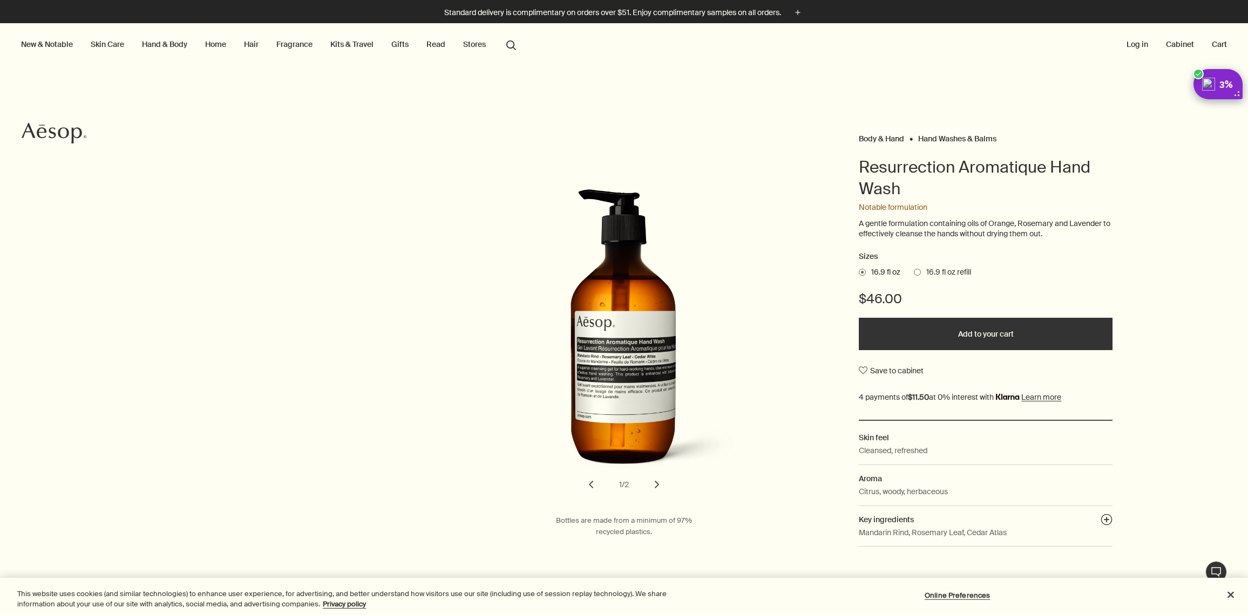
click at [338, 44] on link "Kits & Travel" at bounding box center [352, 44] width 48 height 14
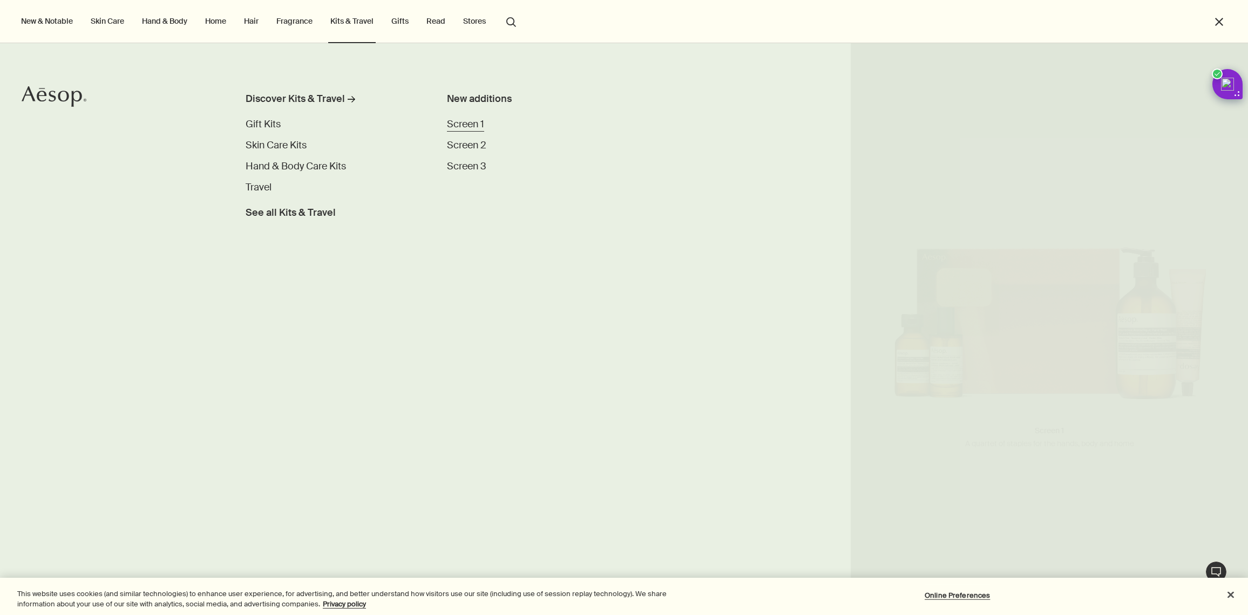
click at [453, 125] on span "Screen 1" at bounding box center [465, 124] width 37 height 13
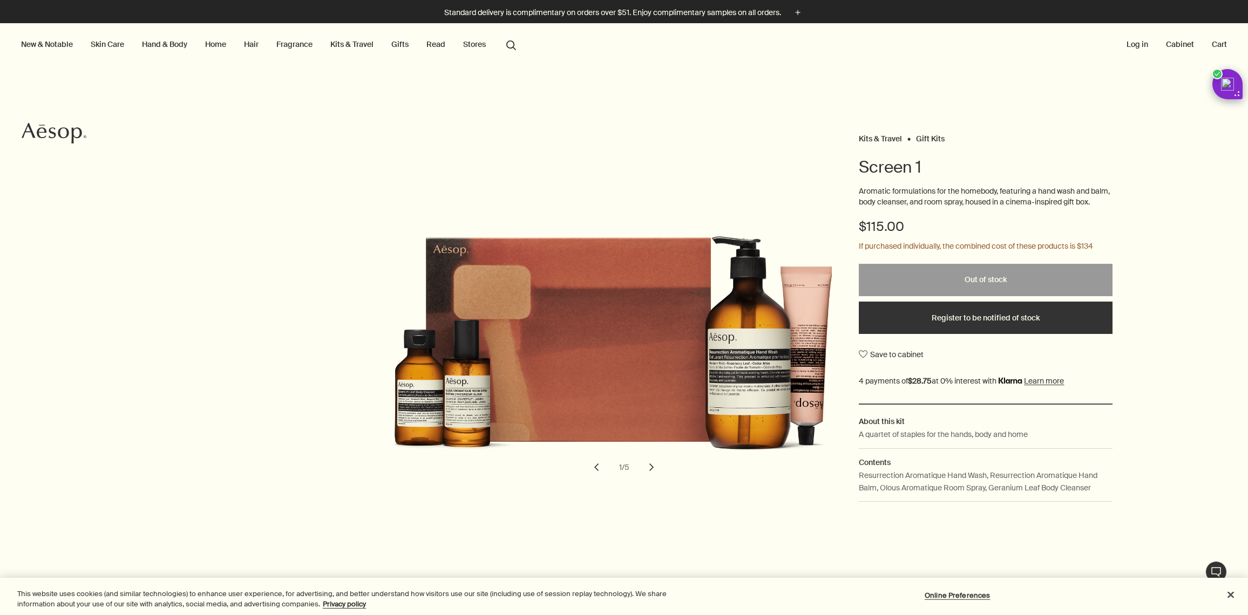
click at [187, 46] on link "Hand & Body" at bounding box center [165, 44] width 50 height 14
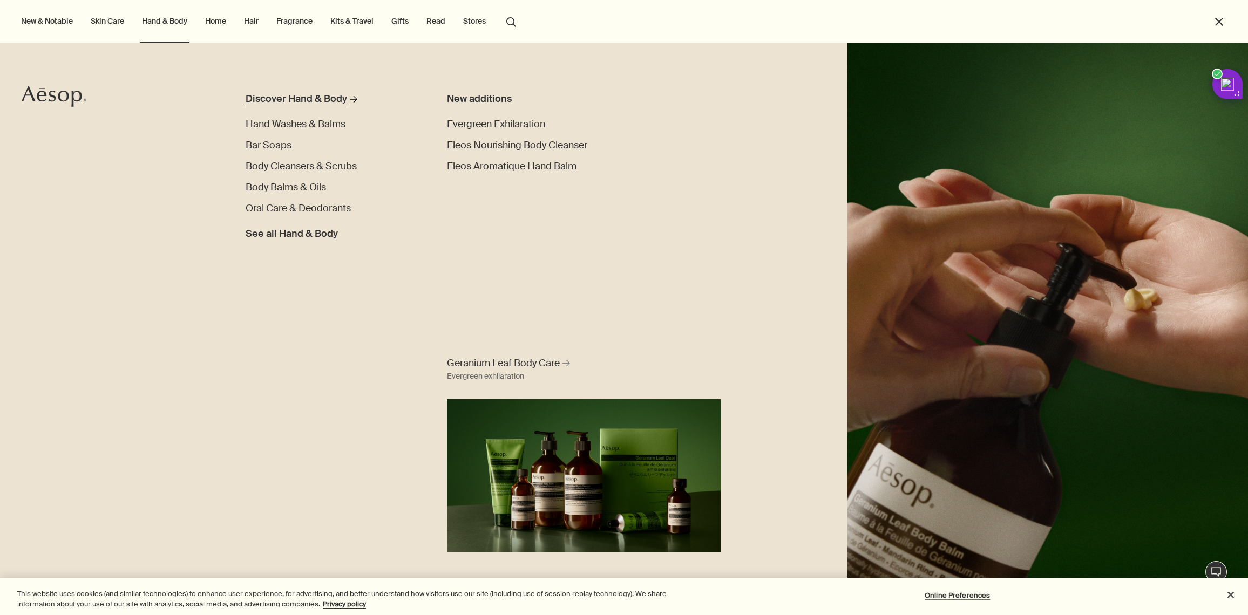
click at [268, 100] on div "Discover Hand & Body" at bounding box center [296, 99] width 101 height 15
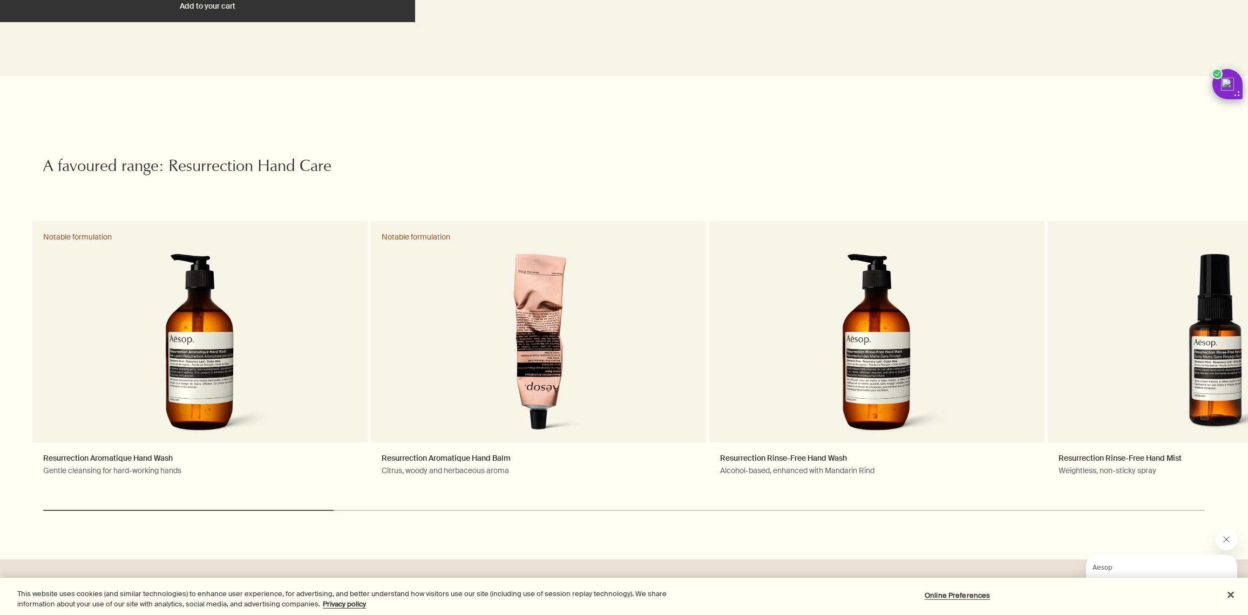
scroll to position [3284, 0]
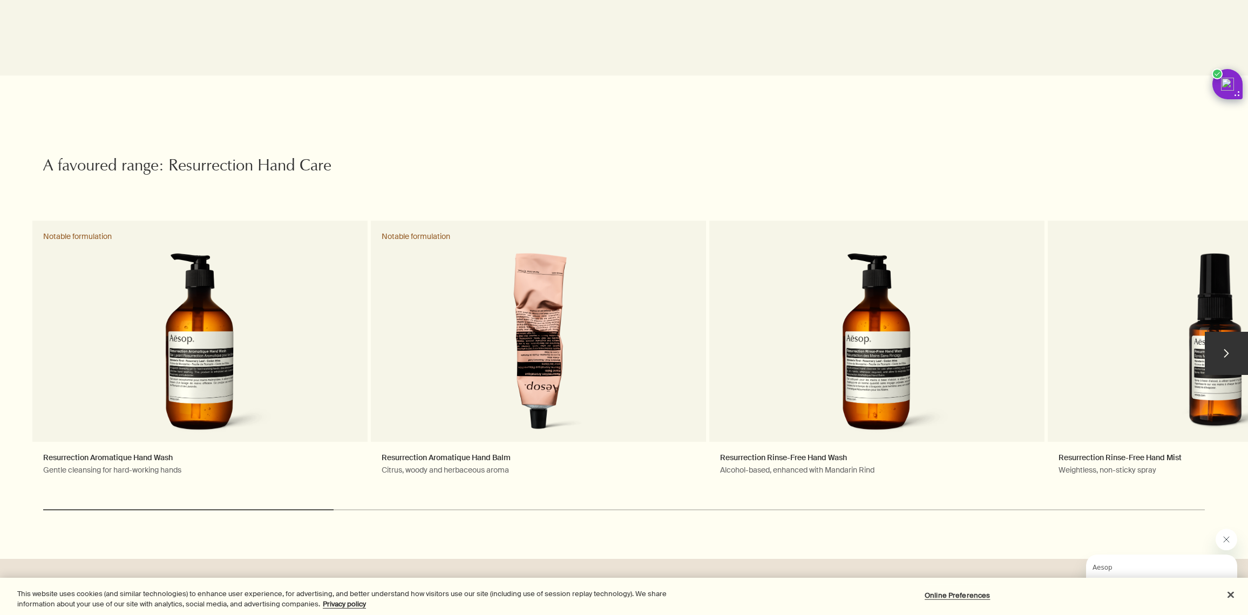
click at [1226, 354] on button "chevron" at bounding box center [1226, 353] width 43 height 43
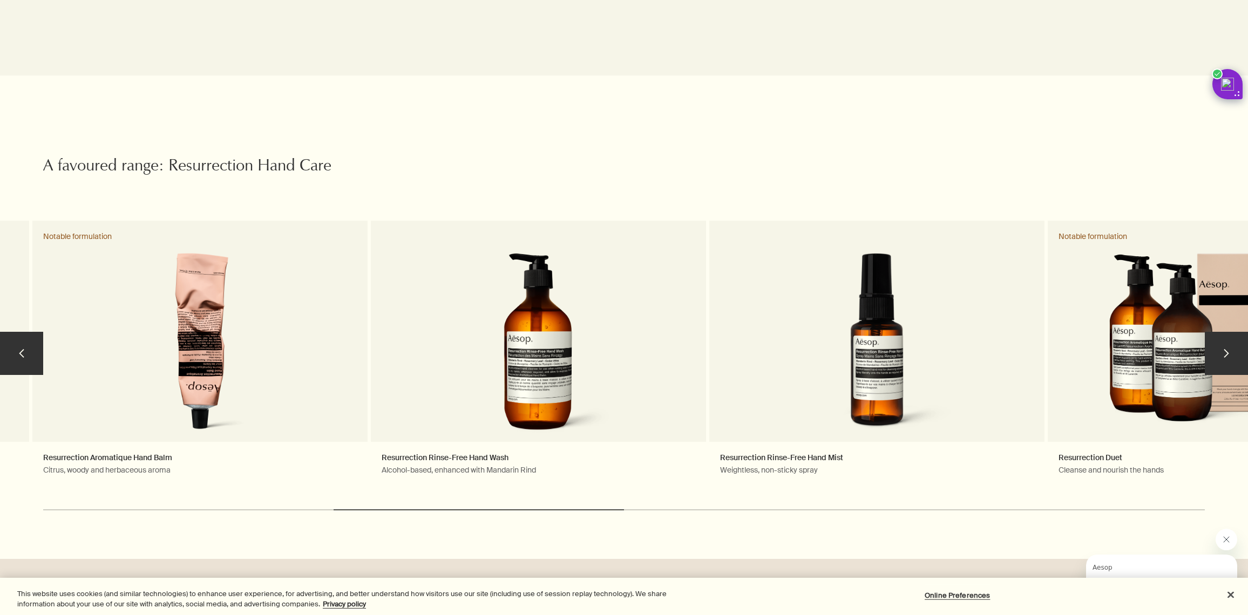
click at [1226, 354] on button "chevron" at bounding box center [1226, 353] width 43 height 43
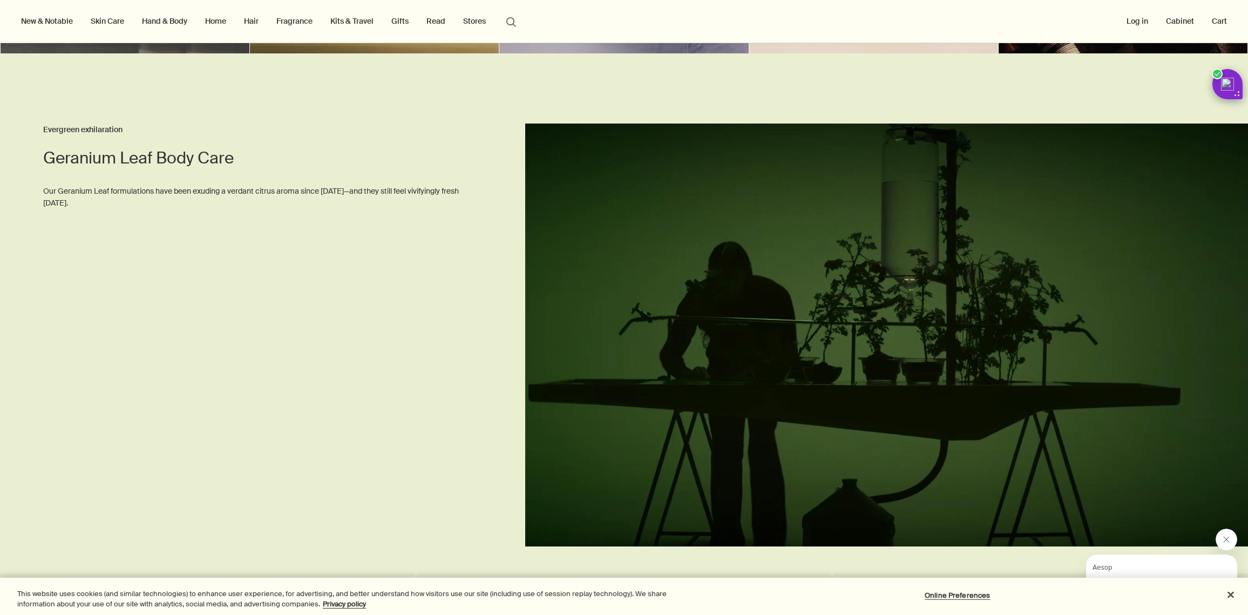
scroll to position [390, 0]
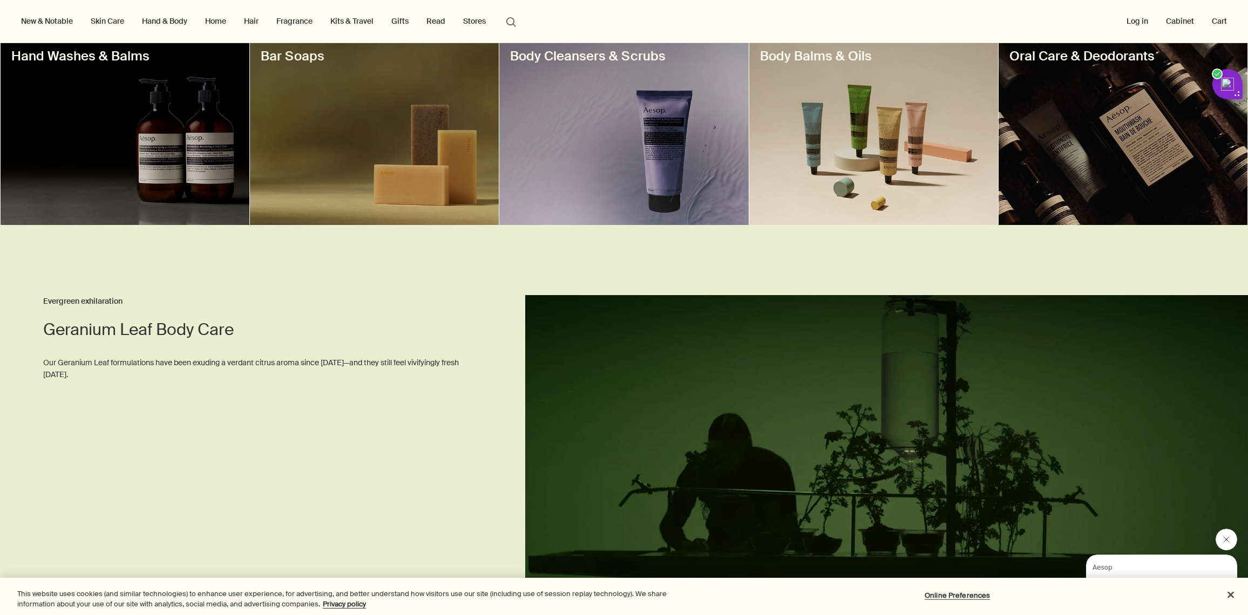
click at [484, 20] on button "Stores" at bounding box center [474, 21] width 27 height 14
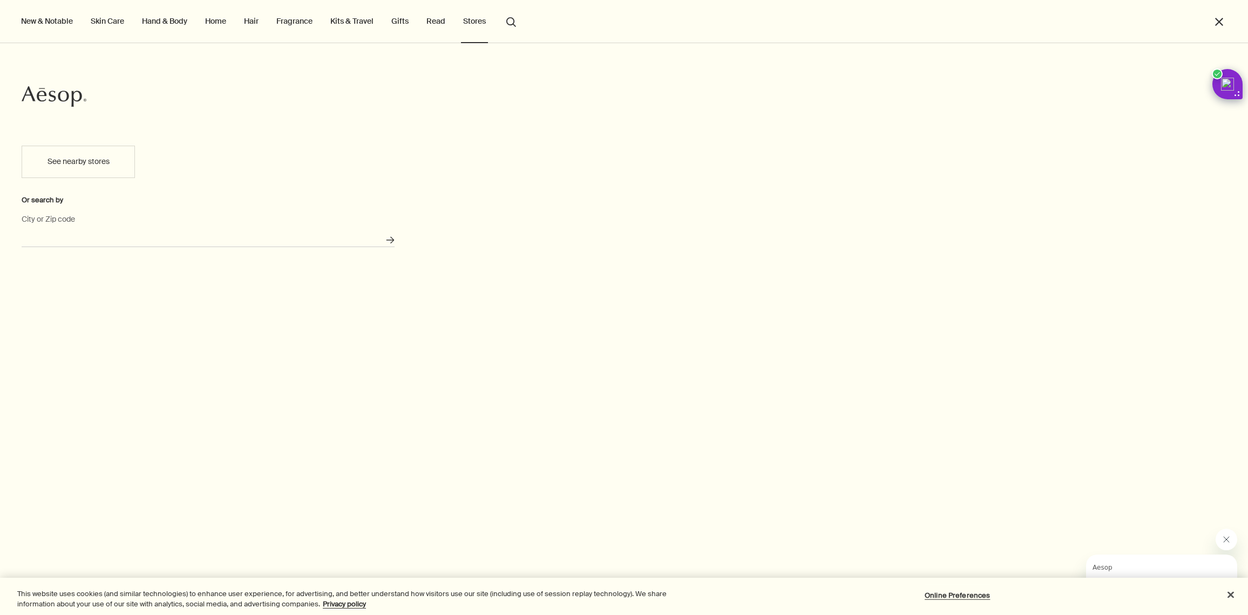
click at [92, 241] on input "City or Zip code" at bounding box center [208, 238] width 373 height 17
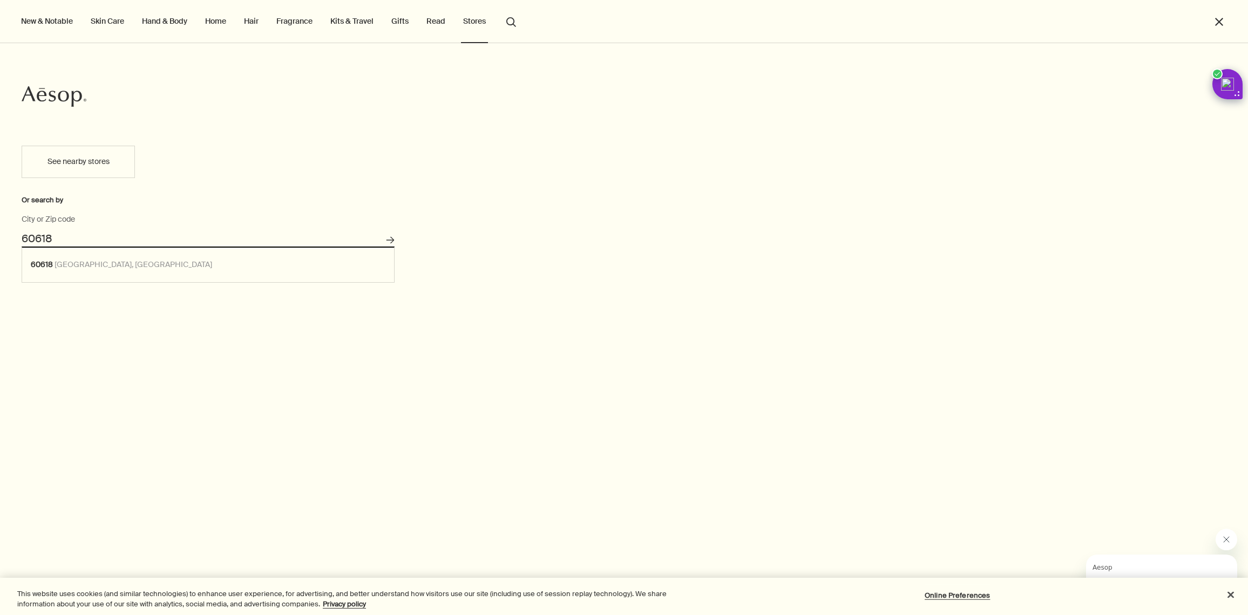
click at [381, 232] on button "Search for stores" at bounding box center [390, 241] width 18 height 18
type input "[GEOGRAPHIC_DATA], IL 60618"
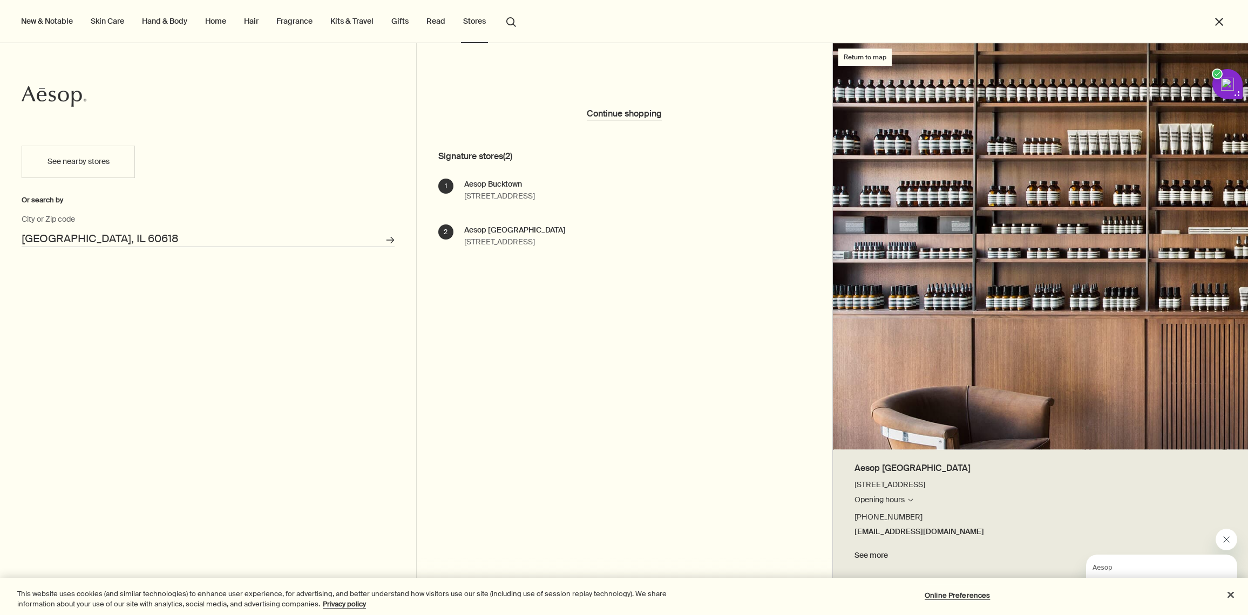
click at [525, 233] on div "Aesop [GEOGRAPHIC_DATA]" at bounding box center [514, 231] width 101 height 12
click at [929, 302] on img at bounding box center [1041, 246] width 416 height 407
